Goal: Task Accomplishment & Management: Manage account settings

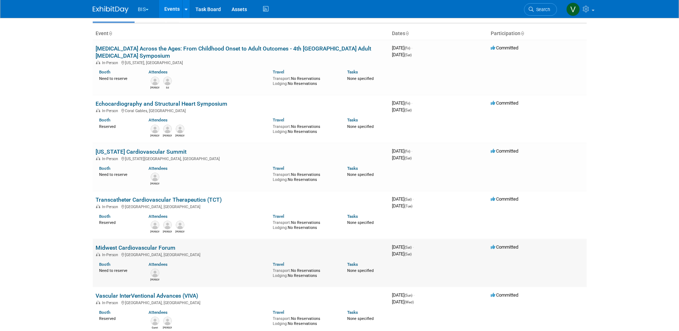
scroll to position [36, 0]
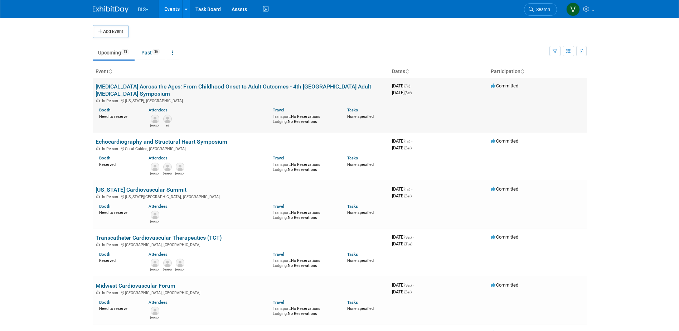
click at [273, 85] on link "[MEDICAL_DATA] Across the Ages: From Childhood Onset to Adult Outcomes - 4th [G…" at bounding box center [233, 90] width 275 height 14
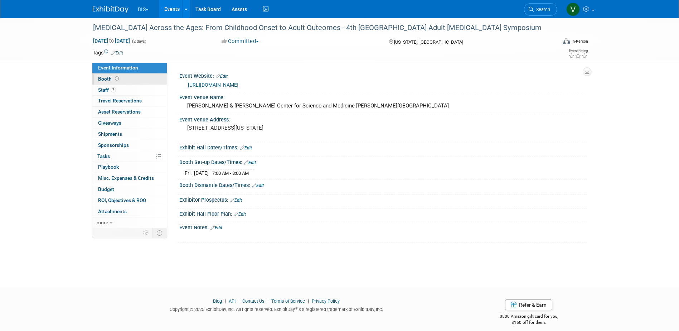
click at [115, 80] on icon at bounding box center [117, 79] width 4 height 4
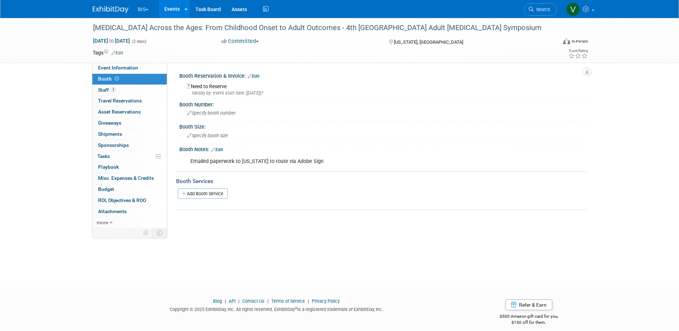
click at [255, 76] on link "Edit" at bounding box center [254, 76] width 12 height 5
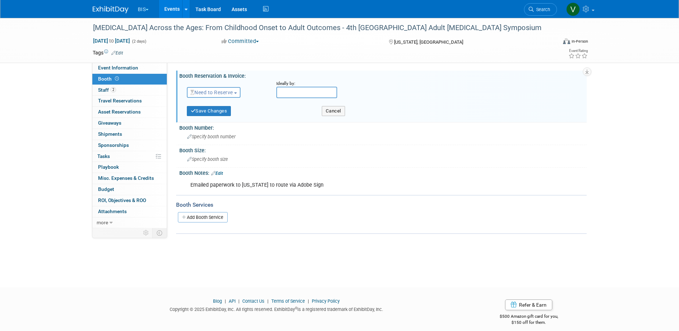
click at [233, 91] on span "Need to Reserve" at bounding box center [211, 92] width 43 height 6
click at [228, 111] on link "Reserved" at bounding box center [225, 114] width 77 height 10
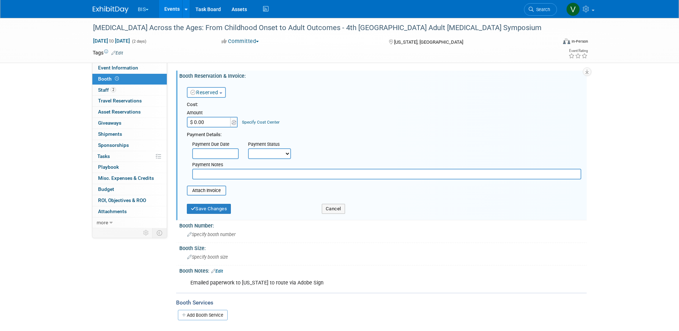
click at [218, 124] on input "$ 0.00" at bounding box center [209, 122] width 45 height 11
type input "$ 5,000.00"
click at [269, 154] on select "Not Paid Yet Partially Paid Paid in Full" at bounding box center [269, 153] width 43 height 11
select select "1"
click at [248, 148] on select "Not Paid Yet Partially Paid Paid in Full" at bounding box center [269, 153] width 43 height 11
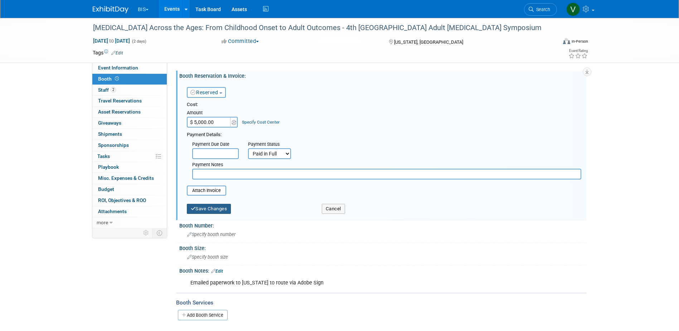
click at [215, 209] on button "Save Changes" at bounding box center [209, 209] width 44 height 10
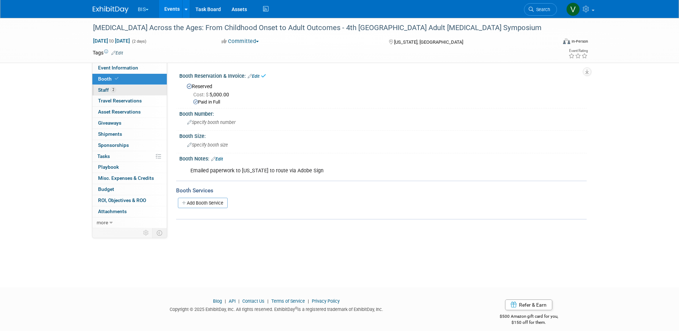
click at [116, 85] on link "2 Staff 2" at bounding box center [129, 90] width 74 height 11
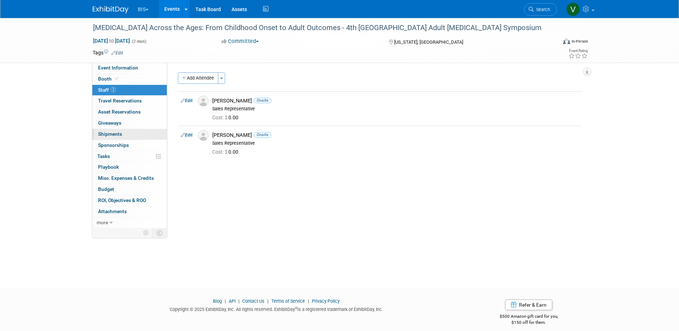
click at [122, 133] on link "0 Shipments 0" at bounding box center [129, 134] width 74 height 11
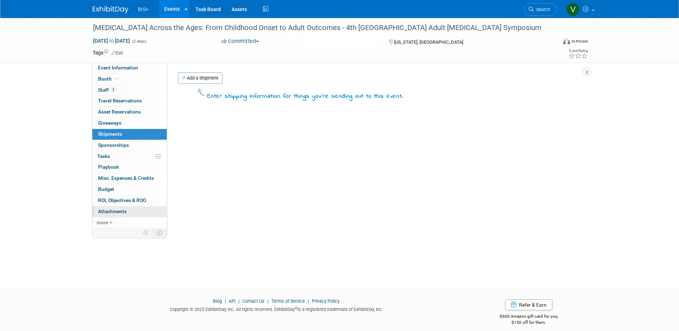
click at [121, 213] on span "Attachments 0" at bounding box center [112, 211] width 29 height 6
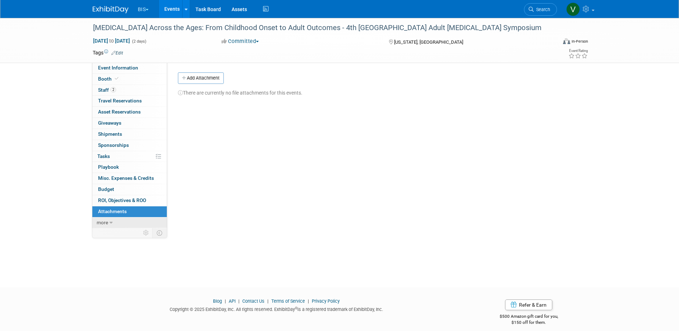
click at [108, 223] on link "more" at bounding box center [129, 222] width 74 height 11
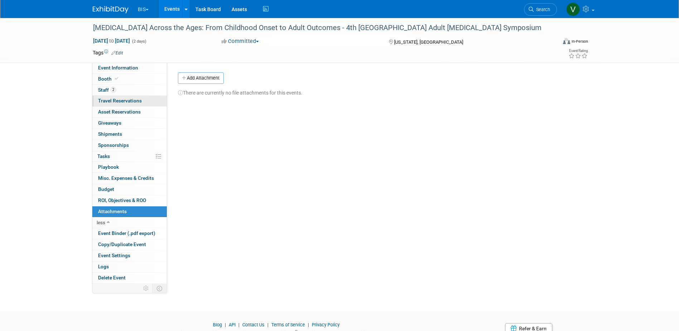
click at [121, 97] on link "0 Travel Reservations 0" at bounding box center [129, 101] width 74 height 11
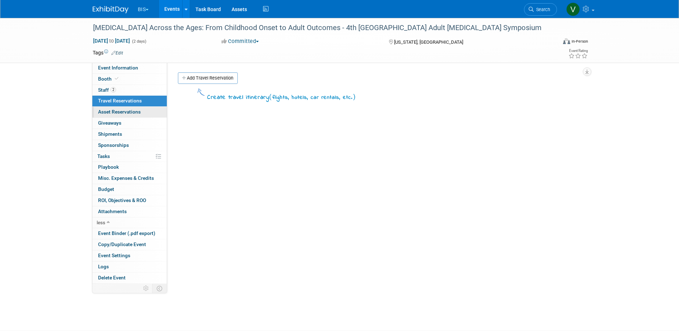
click at [127, 111] on span "Asset Reservations 0" at bounding box center [119, 112] width 43 height 6
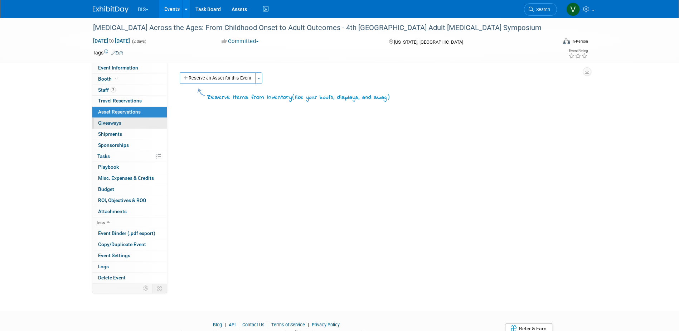
click at [119, 121] on span "Giveaways 0" at bounding box center [109, 123] width 23 height 6
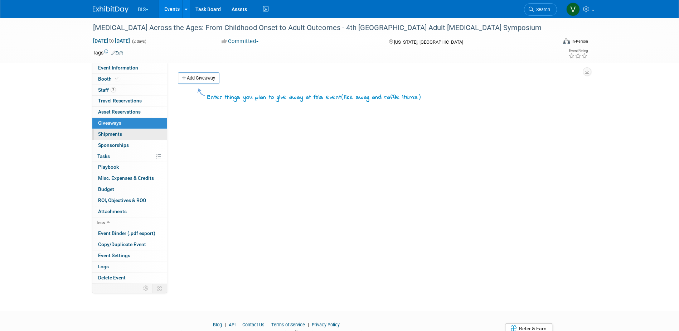
click at [117, 139] on link "0 Shipments 0" at bounding box center [129, 134] width 74 height 11
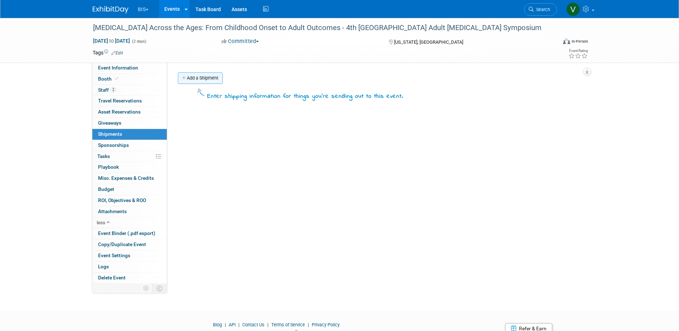
click at [192, 79] on link "Add a Shipment" at bounding box center [200, 77] width 45 height 11
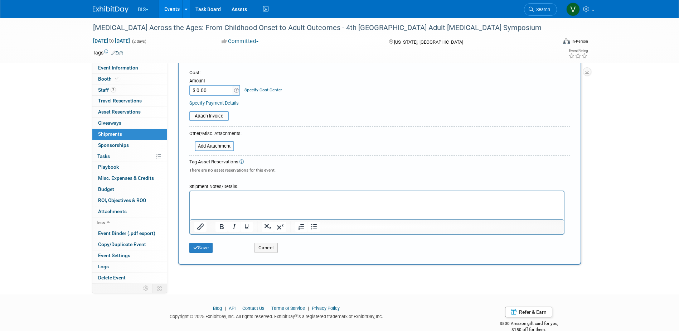
scroll to position [149, 0]
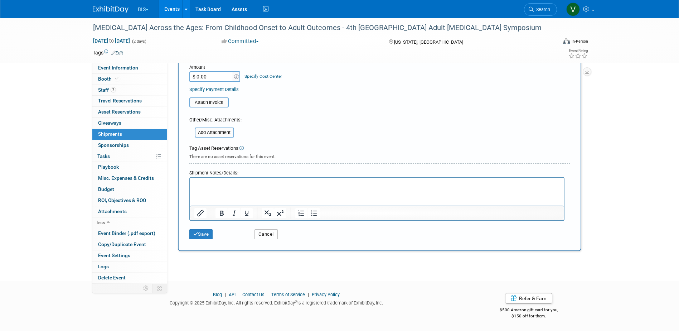
click at [264, 233] on button "Cancel" at bounding box center [265, 234] width 23 height 10
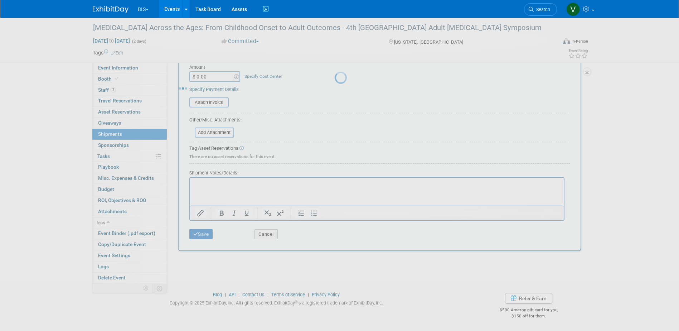
scroll to position [0, 0]
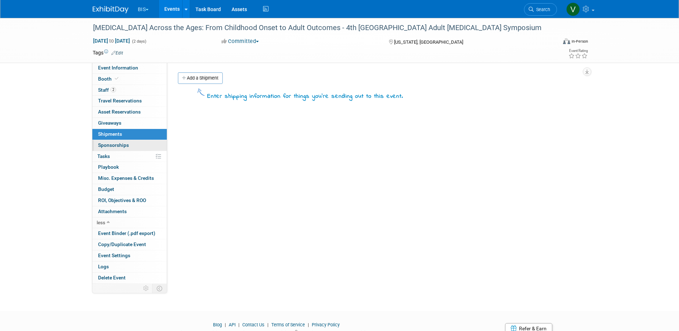
click at [113, 142] on span "Sponsorships 0" at bounding box center [113, 145] width 31 height 6
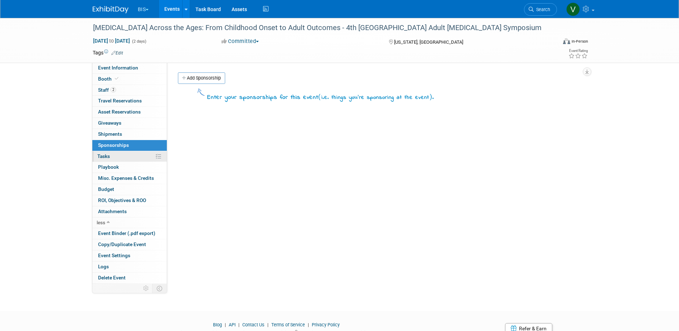
click at [109, 153] on span "Tasks 0%" at bounding box center [103, 156] width 13 height 6
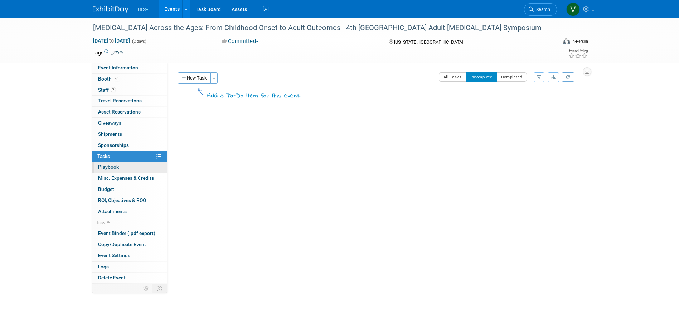
click at [108, 169] on span "Playbook 0" at bounding box center [108, 167] width 21 height 6
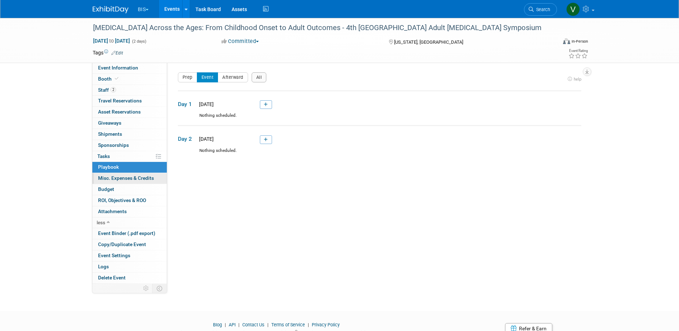
click at [123, 179] on span "Misc. Expenses & Credits 0" at bounding box center [126, 178] width 56 height 6
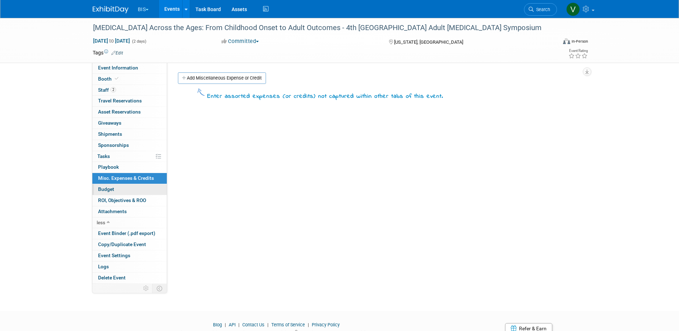
click at [115, 188] on link "Budget" at bounding box center [129, 189] width 74 height 11
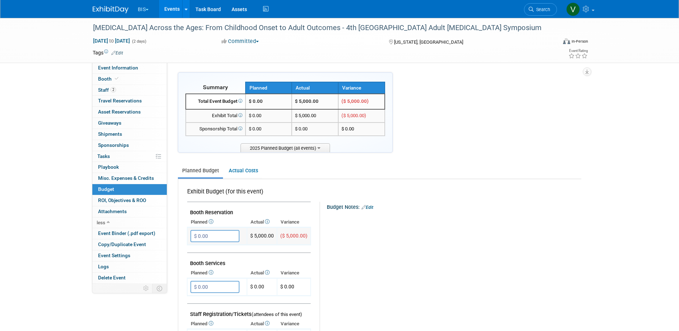
click at [216, 233] on input "$ 0.00" at bounding box center [214, 236] width 49 height 12
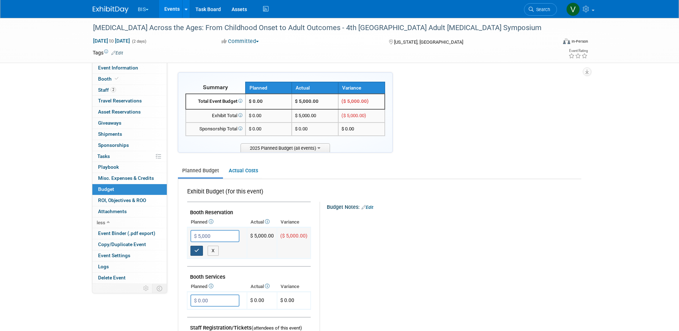
type input "$ 5,000.00"
click at [198, 249] on icon "button" at bounding box center [196, 250] width 5 height 5
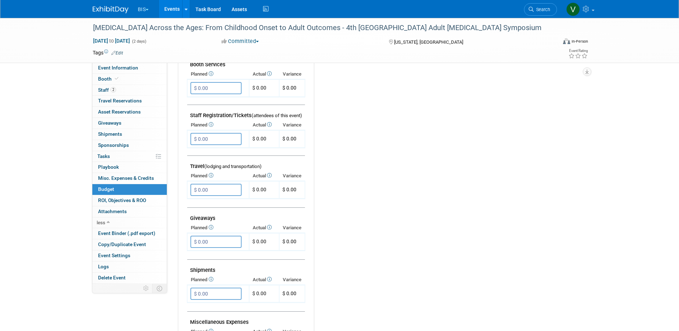
scroll to position [186, 0]
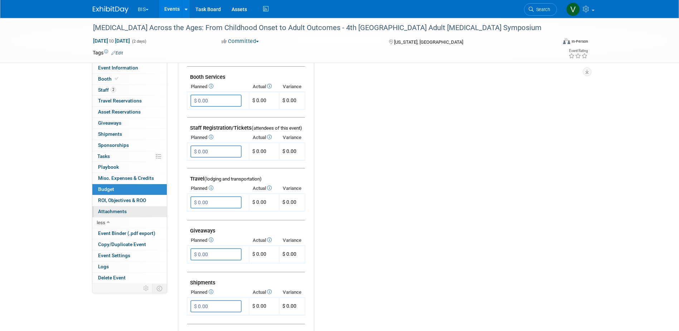
click at [100, 210] on span "Attachments 0" at bounding box center [112, 211] width 29 height 6
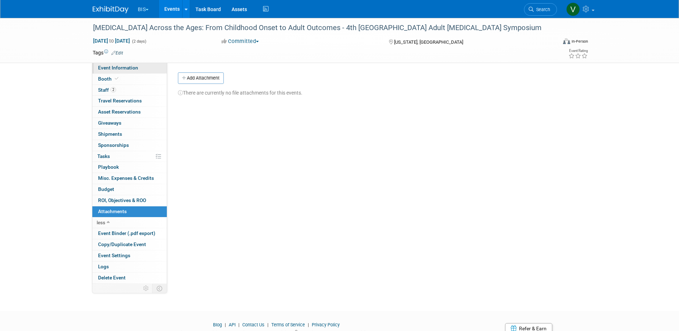
click at [114, 65] on span "Event Information" at bounding box center [118, 68] width 40 height 6
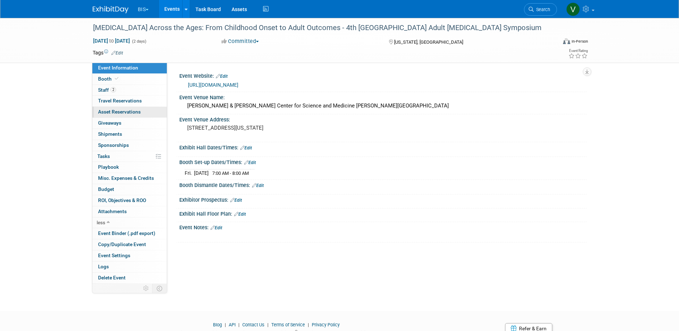
click at [121, 111] on span "Asset Reservations 0" at bounding box center [119, 112] width 43 height 6
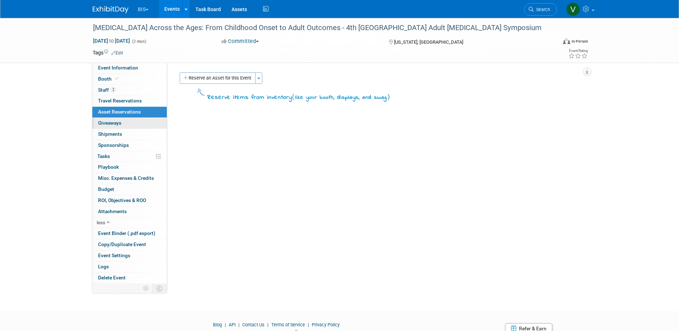
click at [119, 124] on span "Giveaways 0" at bounding box center [109, 123] width 23 height 6
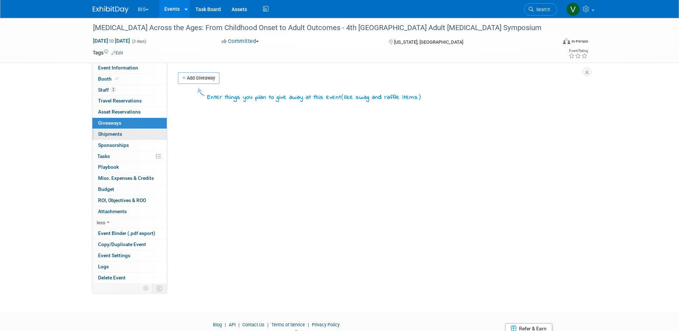
click at [118, 136] on span "Shipments 0" at bounding box center [110, 134] width 24 height 6
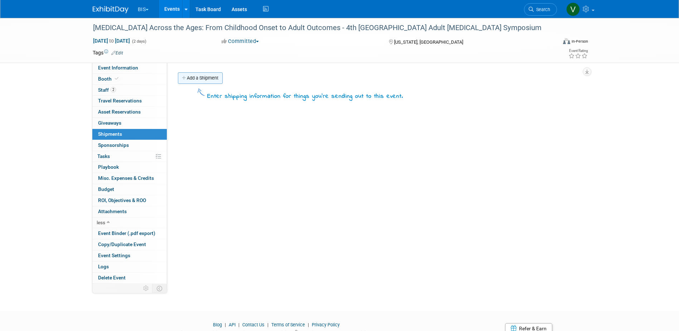
click at [209, 80] on link "Add a Shipment" at bounding box center [200, 77] width 45 height 11
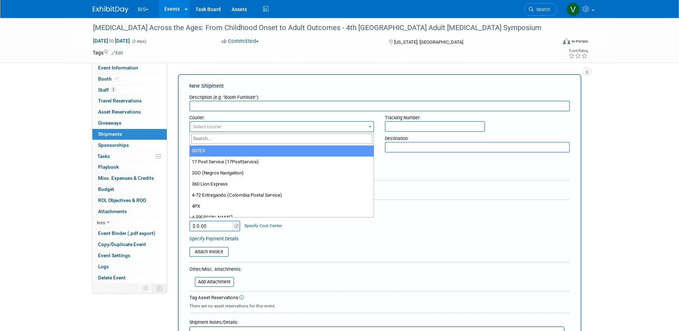
click at [219, 128] on span "Select courier" at bounding box center [207, 126] width 29 height 5
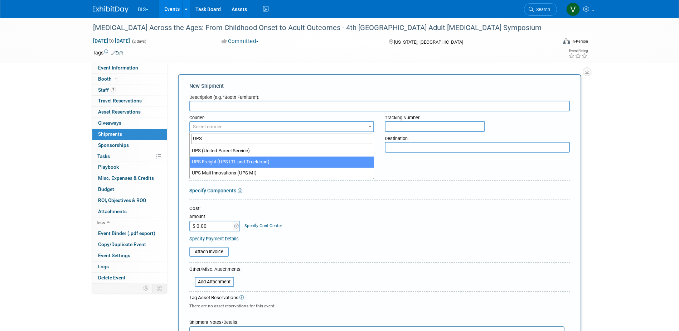
type input "UPS"
select select "509"
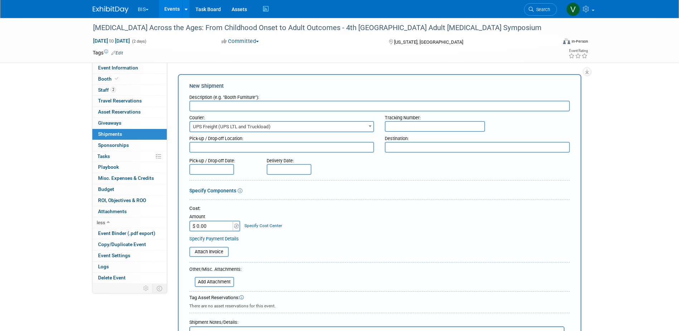
click at [390, 120] on div "Tracking Number:" at bounding box center [477, 116] width 185 height 10
click at [392, 126] on input "text" at bounding box center [435, 126] width 100 height 11
paste input "1Z9769X1NT20485084"
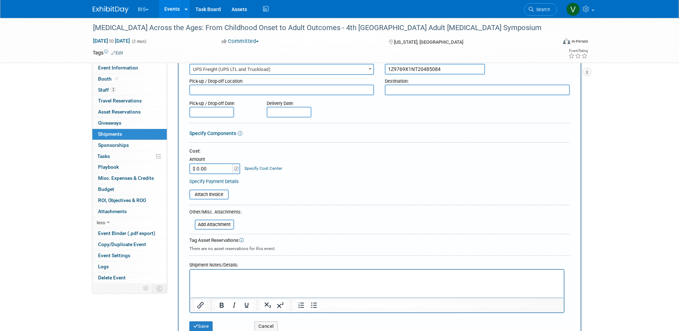
scroll to position [72, 0]
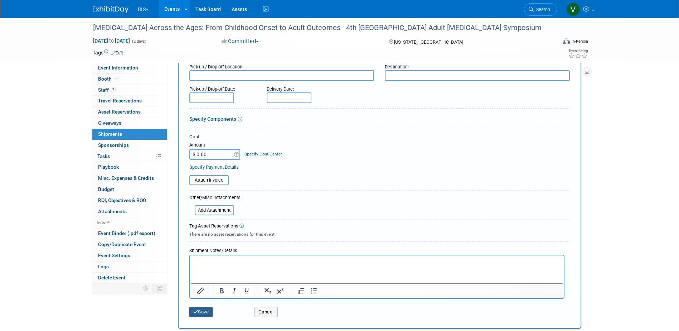
type input "1Z9769X1NT20485084"
drag, startPoint x: 207, startPoint y: 310, endPoint x: 220, endPoint y: 301, distance: 15.3
click at [208, 309] on button "Save" at bounding box center [201, 312] width 24 height 10
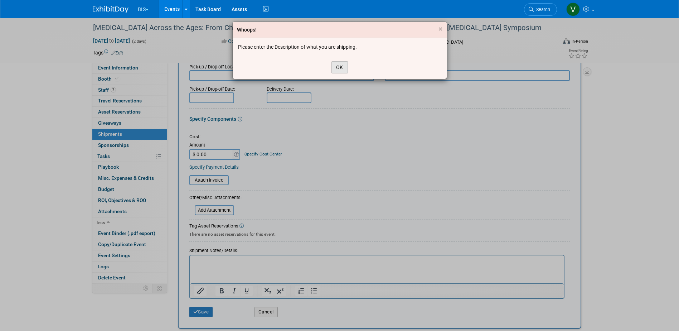
click at [343, 66] on button "OK" at bounding box center [339, 67] width 16 height 12
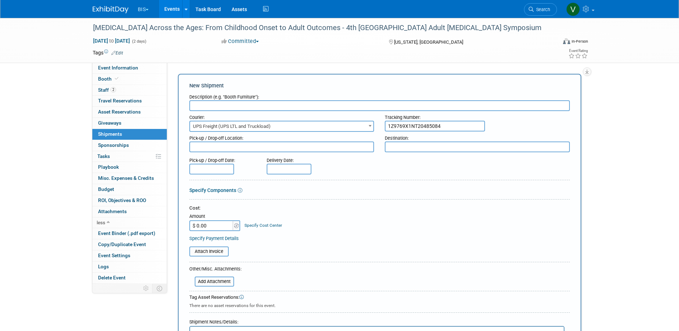
scroll to position [0, 0]
click at [277, 108] on input "text" at bounding box center [379, 106] width 380 height 11
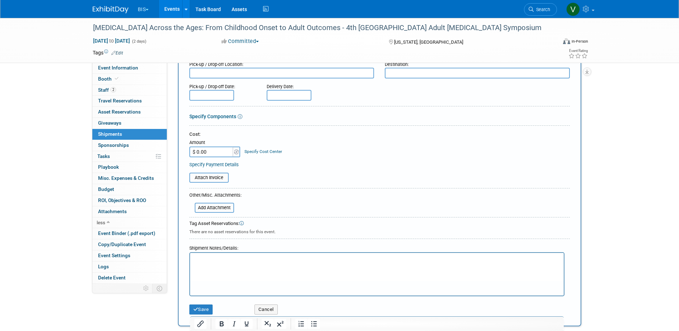
scroll to position [107, 0]
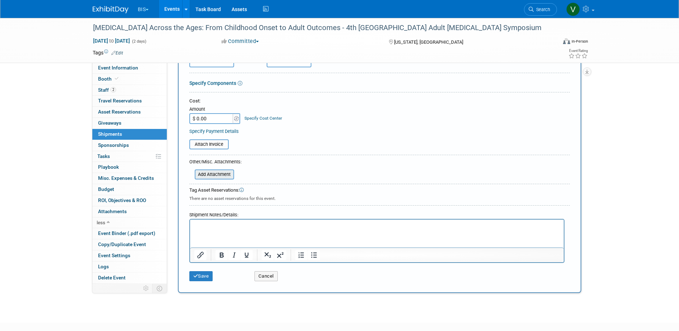
type input "Pelican case w/booth items"
click at [227, 176] on input "file" at bounding box center [190, 174] width 85 height 9
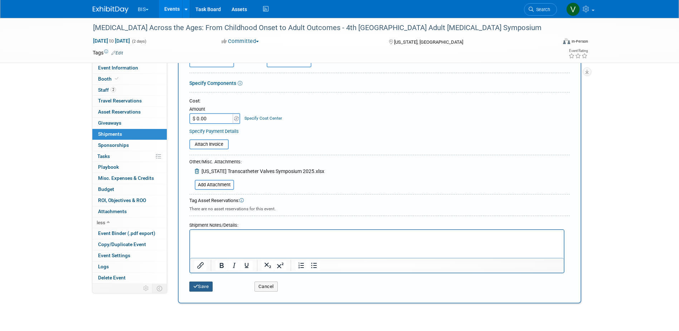
click at [207, 286] on button "Save" at bounding box center [201, 286] width 24 height 10
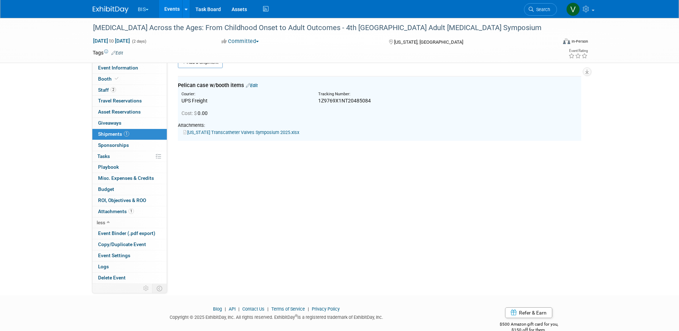
scroll to position [0, 0]
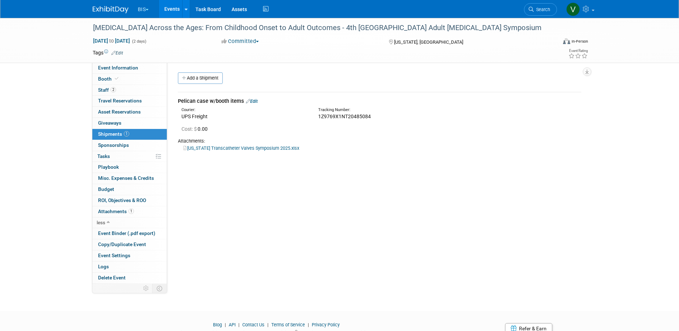
click at [175, 6] on link "Events" at bounding box center [172, 9] width 26 height 18
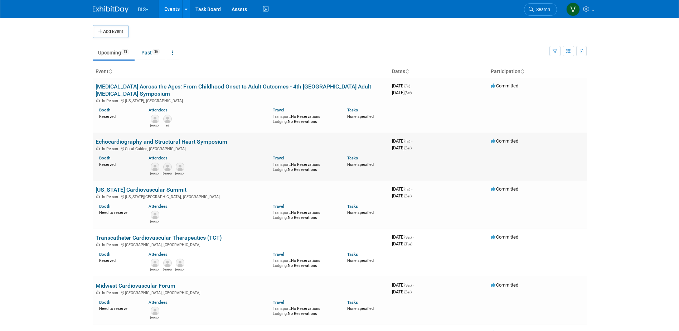
click at [211, 141] on link "Echocardiography and Structural Heart Symposium" at bounding box center [162, 141] width 132 height 7
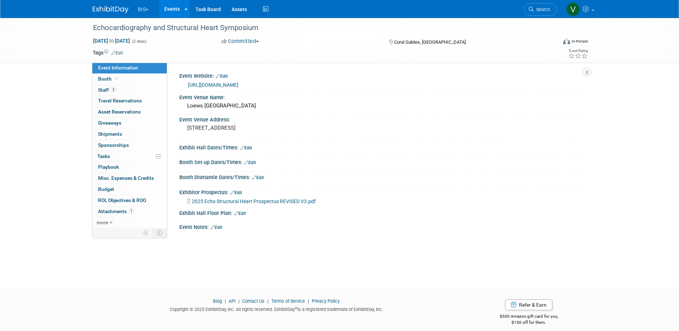
click at [238, 82] on link "https://cmeonline.baptisthealth.net/echo-symposium" at bounding box center [213, 85] width 50 height 6
